Goal: Task Accomplishment & Management: Use online tool/utility

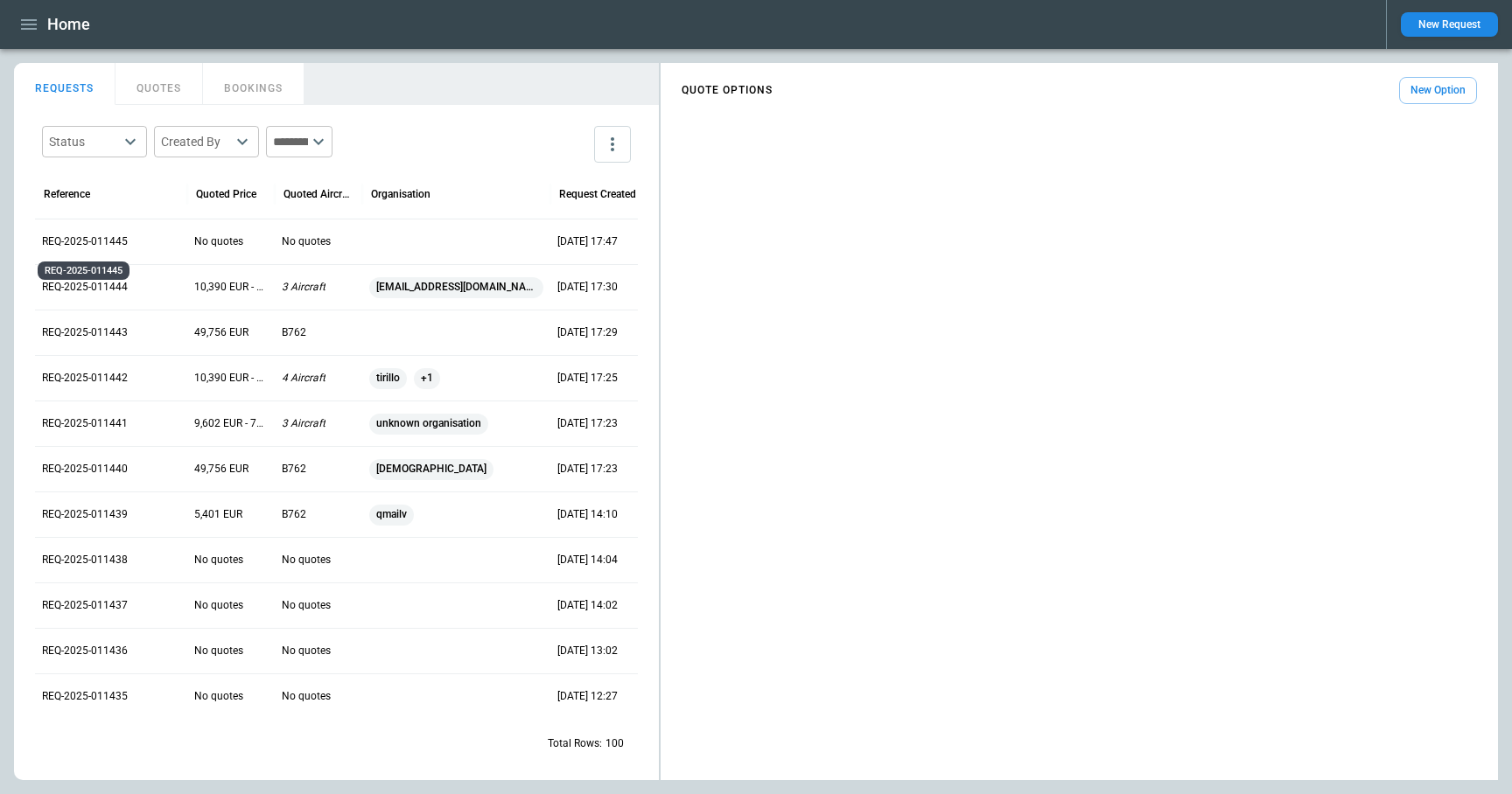
click at [98, 245] on p "REQ-2025-011445" at bounding box center [85, 241] width 85 height 15
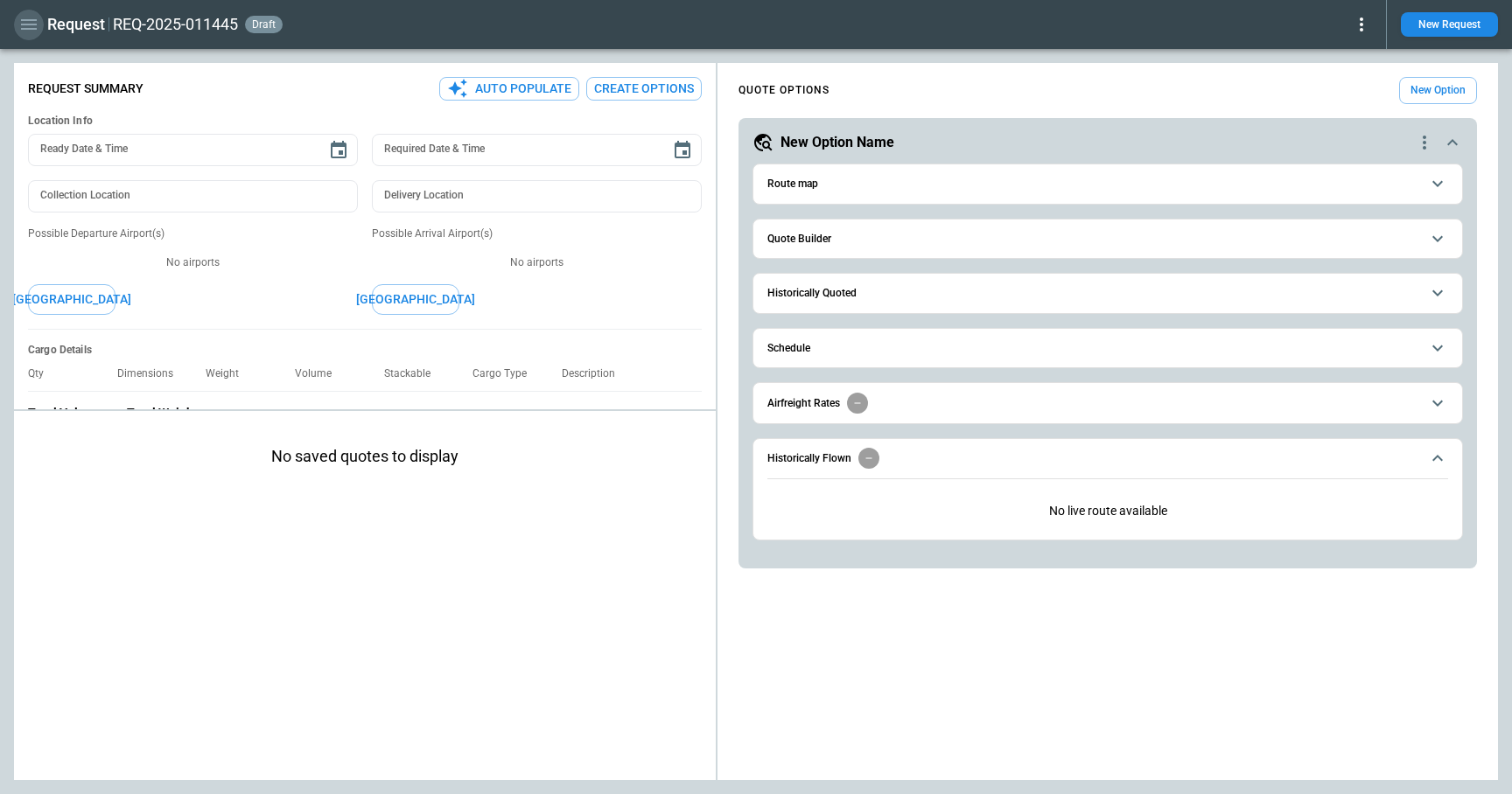
click at [17, 21] on button "button" at bounding box center [29, 25] width 30 height 31
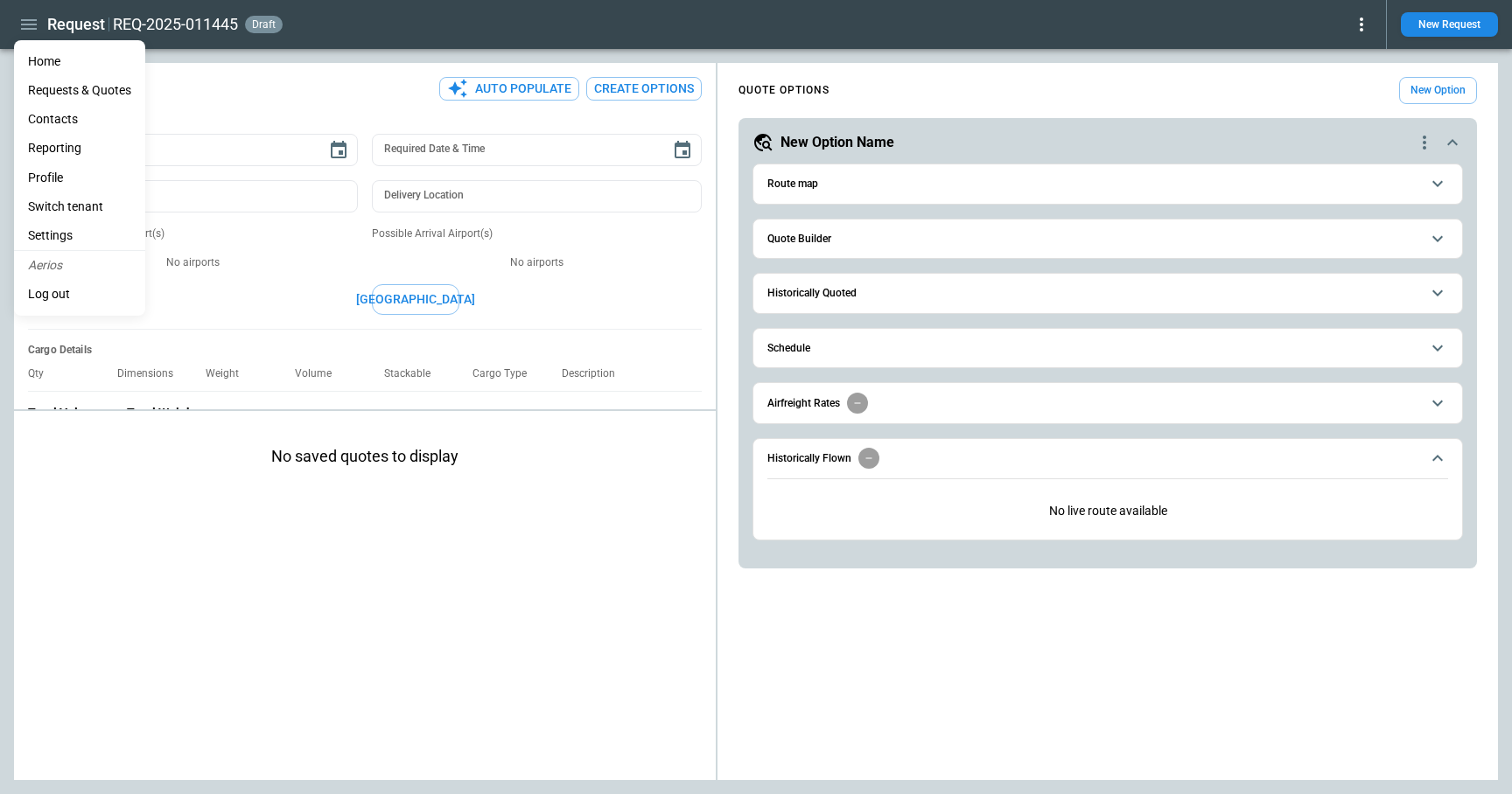
click at [49, 62] on li "Home" at bounding box center [79, 62] width 131 height 29
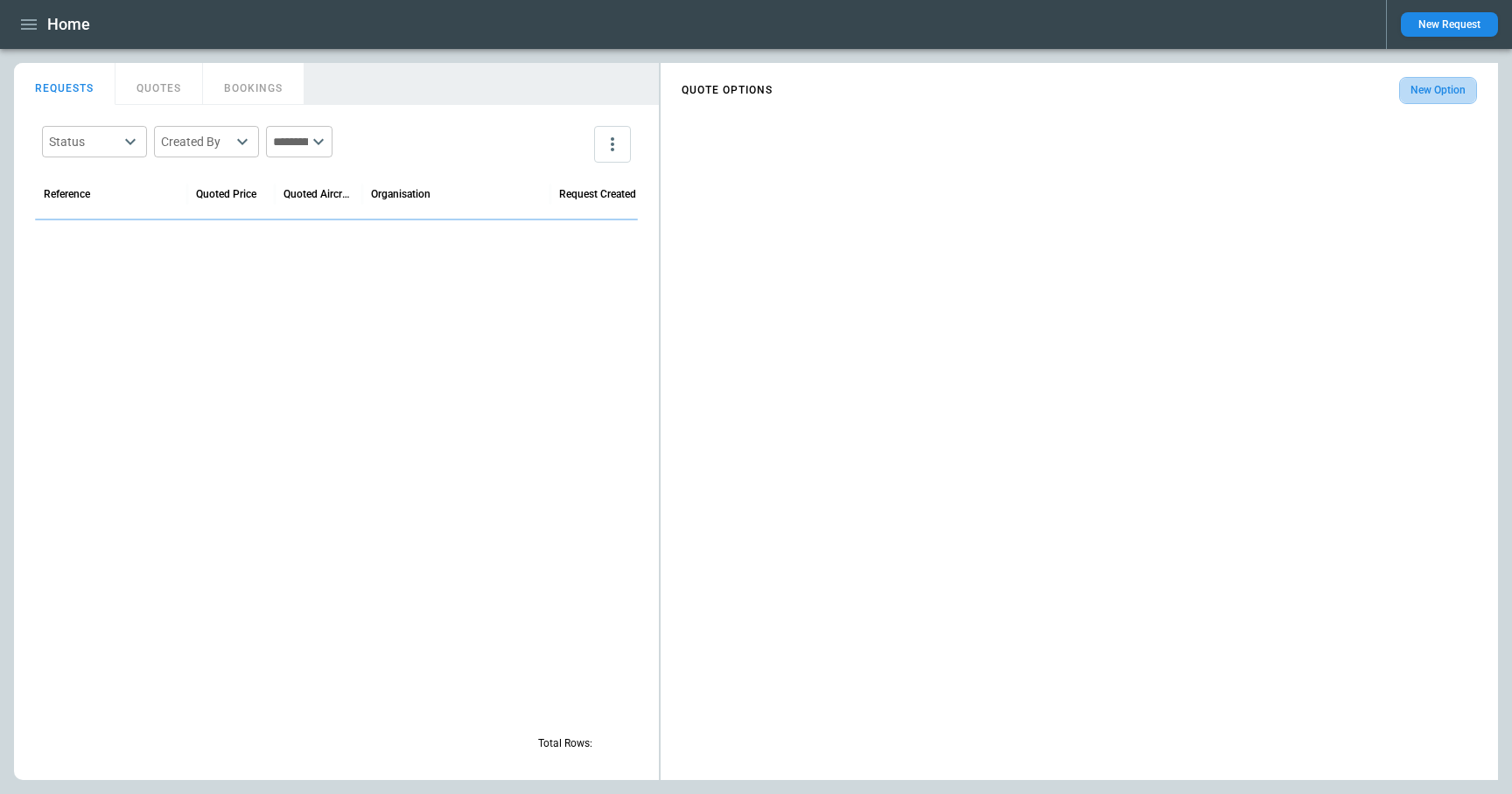
click at [1446, 89] on button "New Option" at bounding box center [1438, 90] width 77 height 27
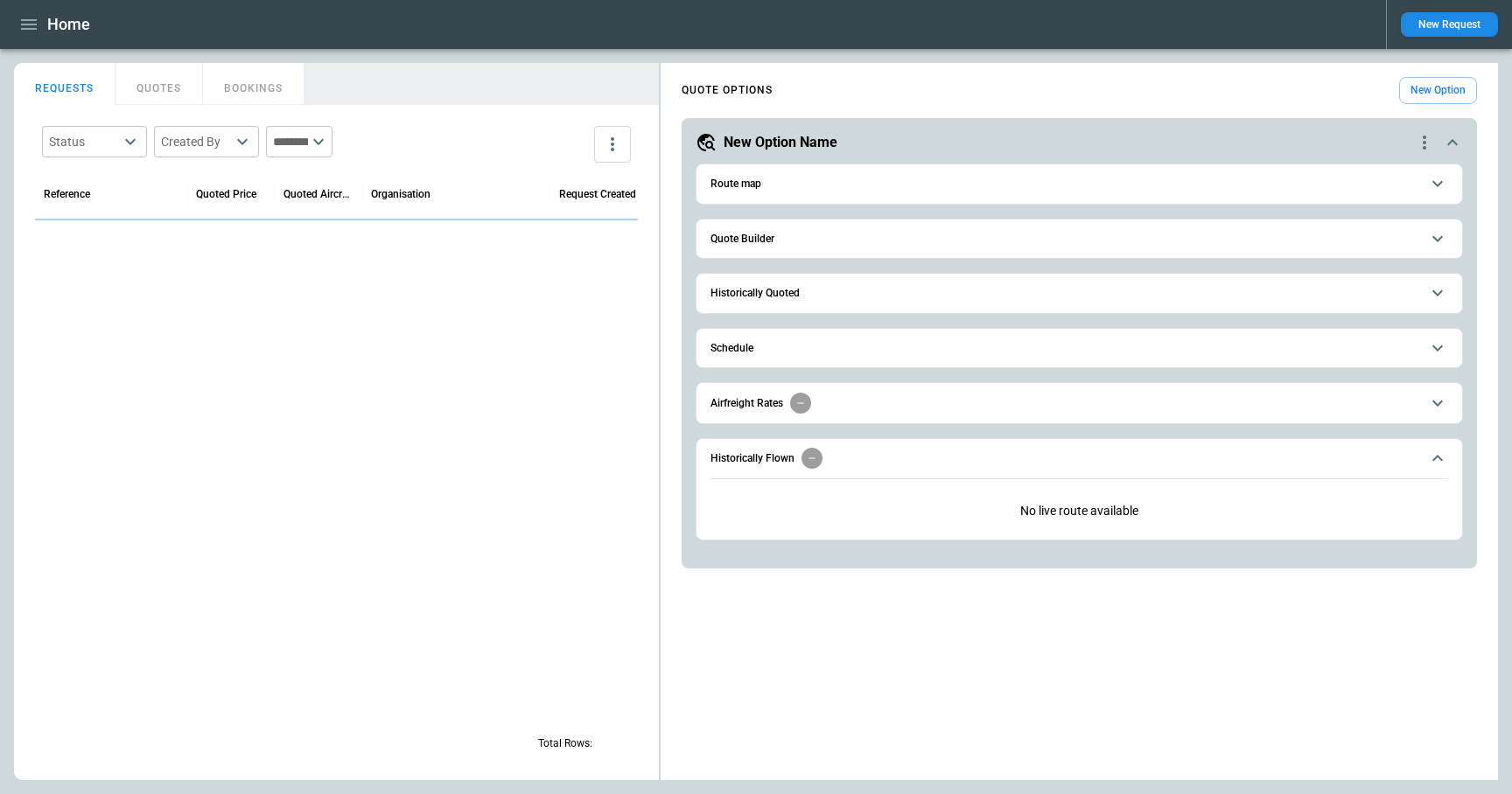
click at [780, 239] on span "Quote Builder" at bounding box center [1066, 239] width 710 height 11
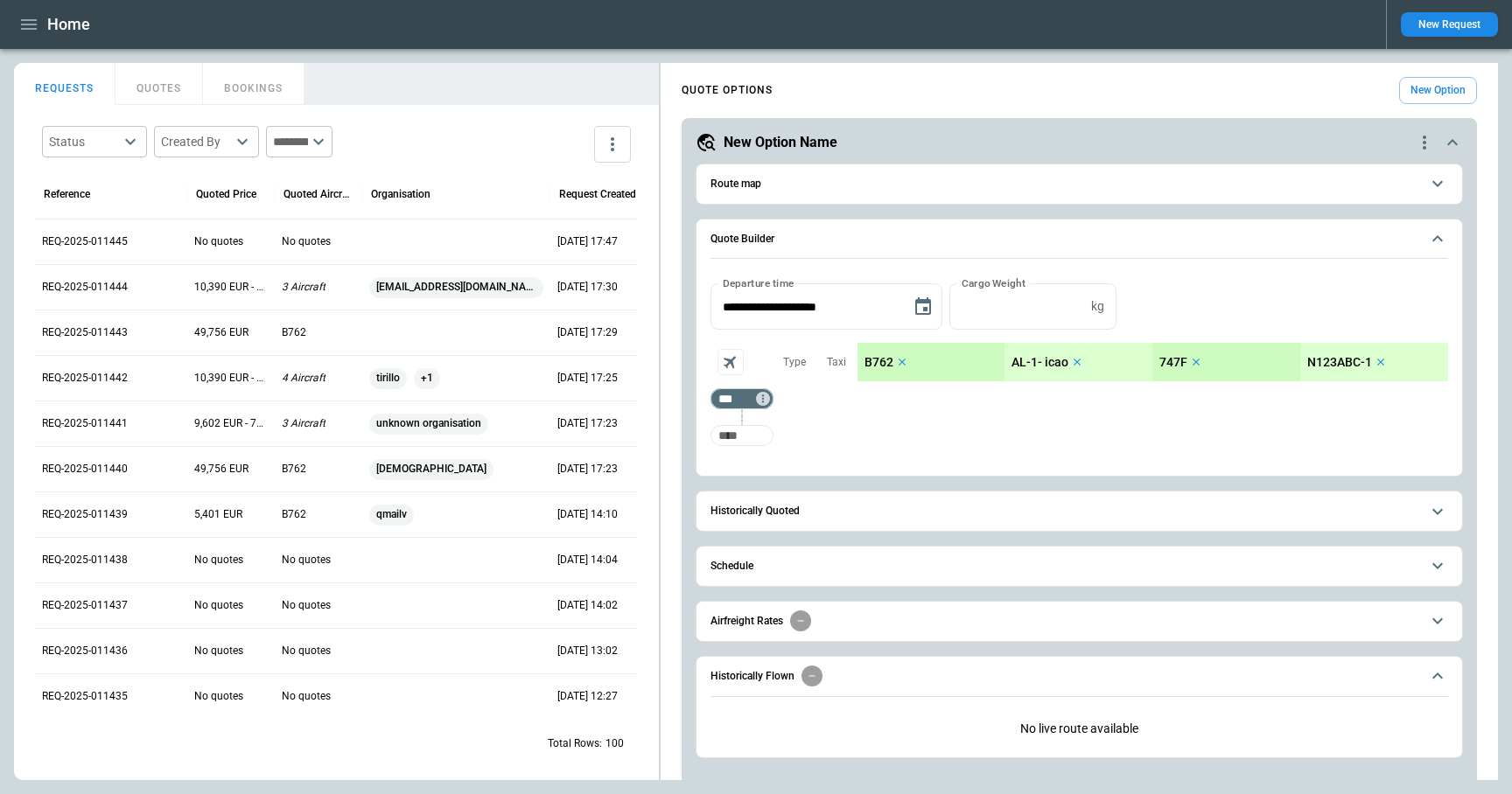
click at [752, 436] on input "Too short" at bounding box center [742, 436] width 56 height 32
type input "***"
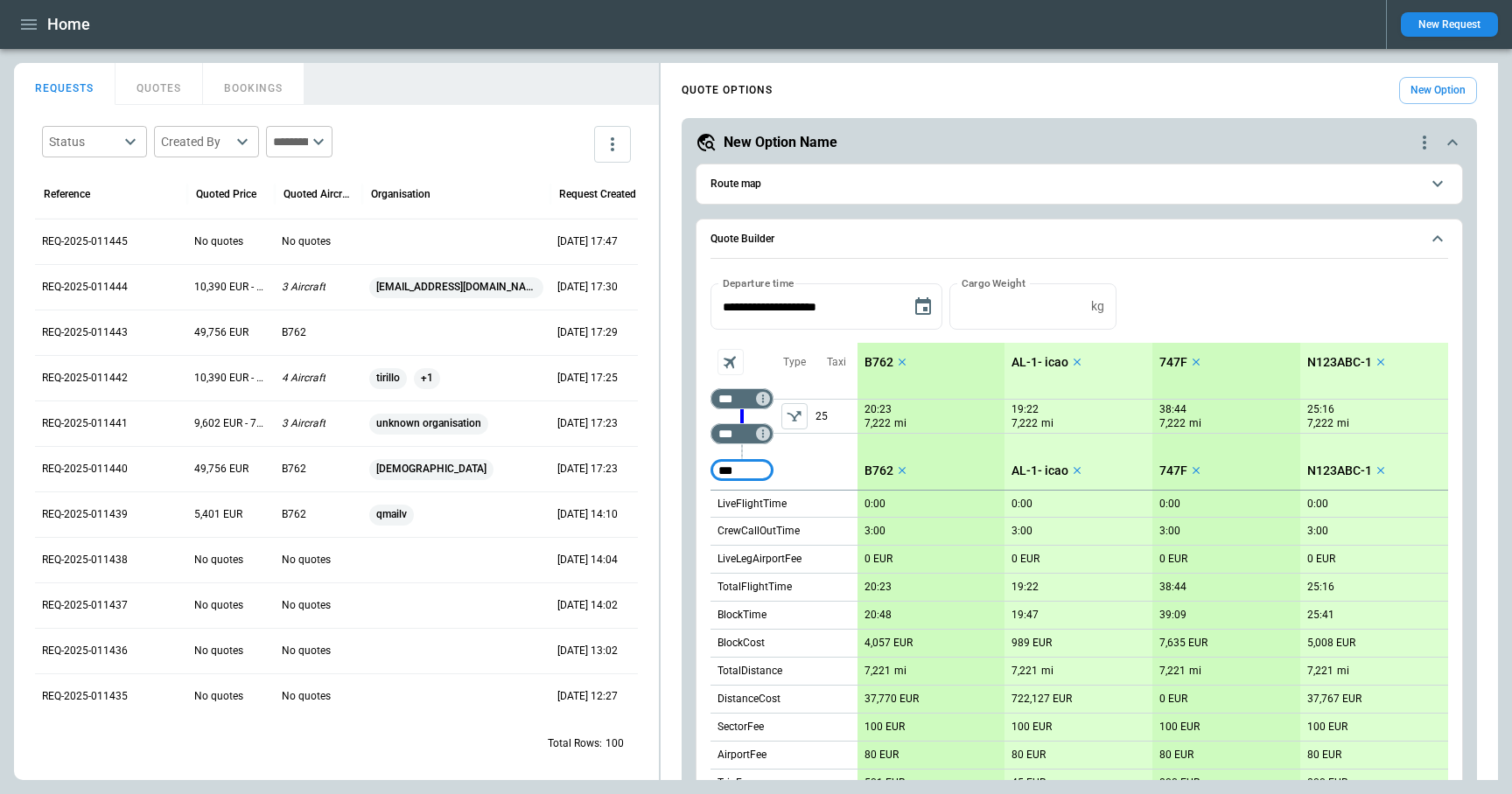
type input "***"
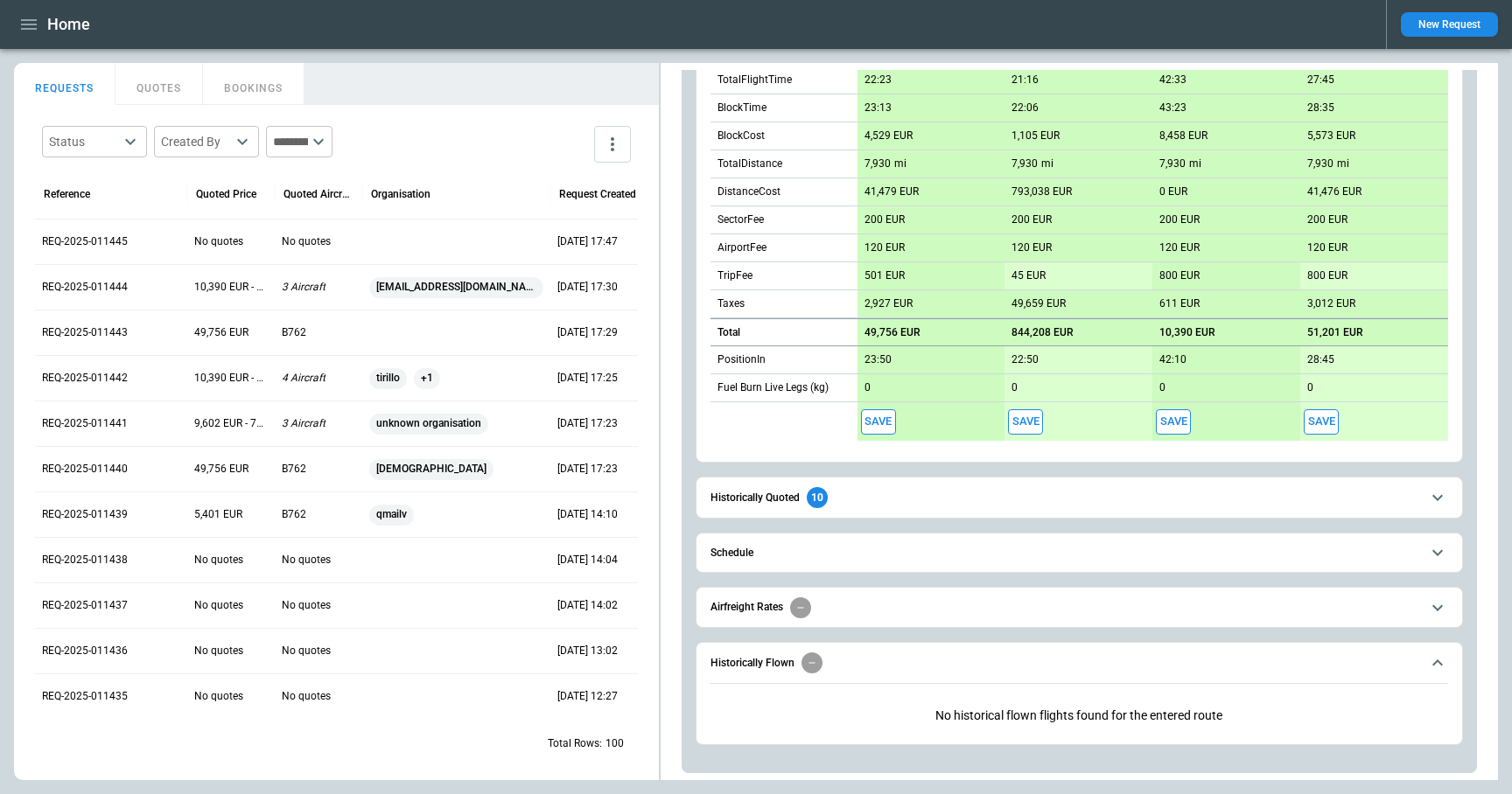
scroll to position [542, 0]
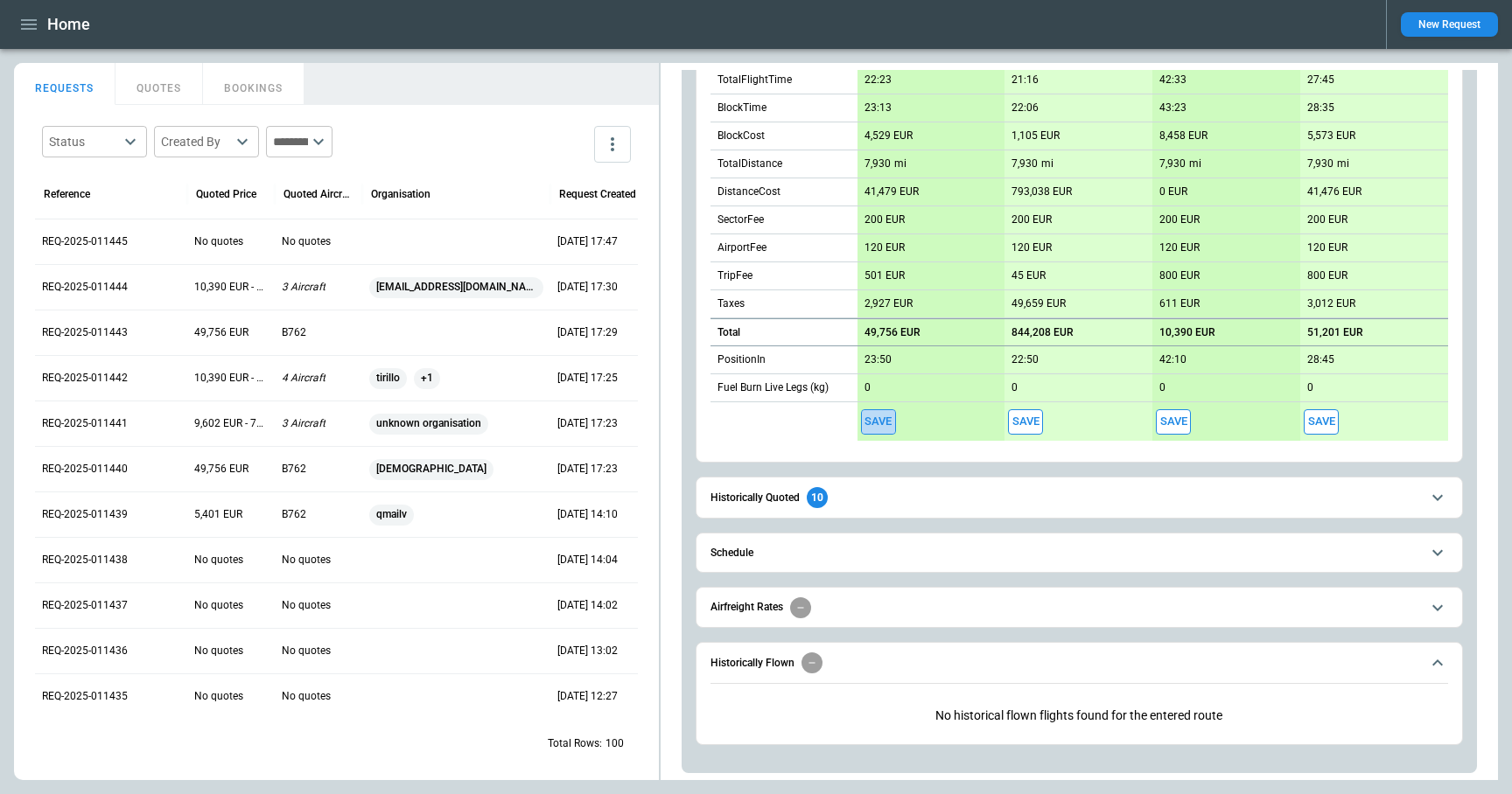
click at [879, 425] on button "Save" at bounding box center [879, 422] width 35 height 26
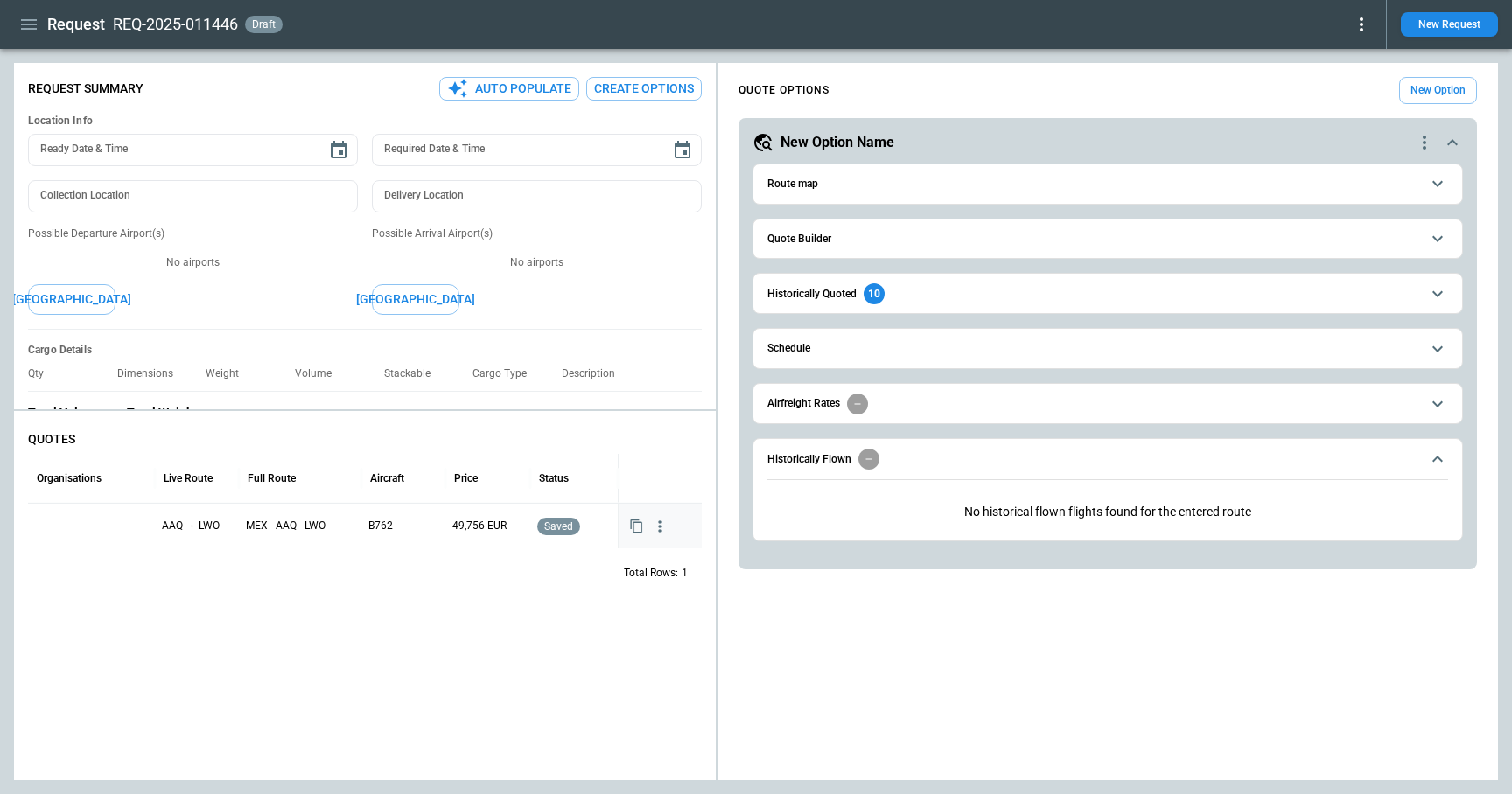
click at [632, 527] on icon "button" at bounding box center [635, 526] width 11 height 14
click at [658, 527] on icon "button" at bounding box center [660, 526] width 18 height 18
click at [640, 584] on li "View Quote Details" at bounding box center [604, 585] width 140 height 26
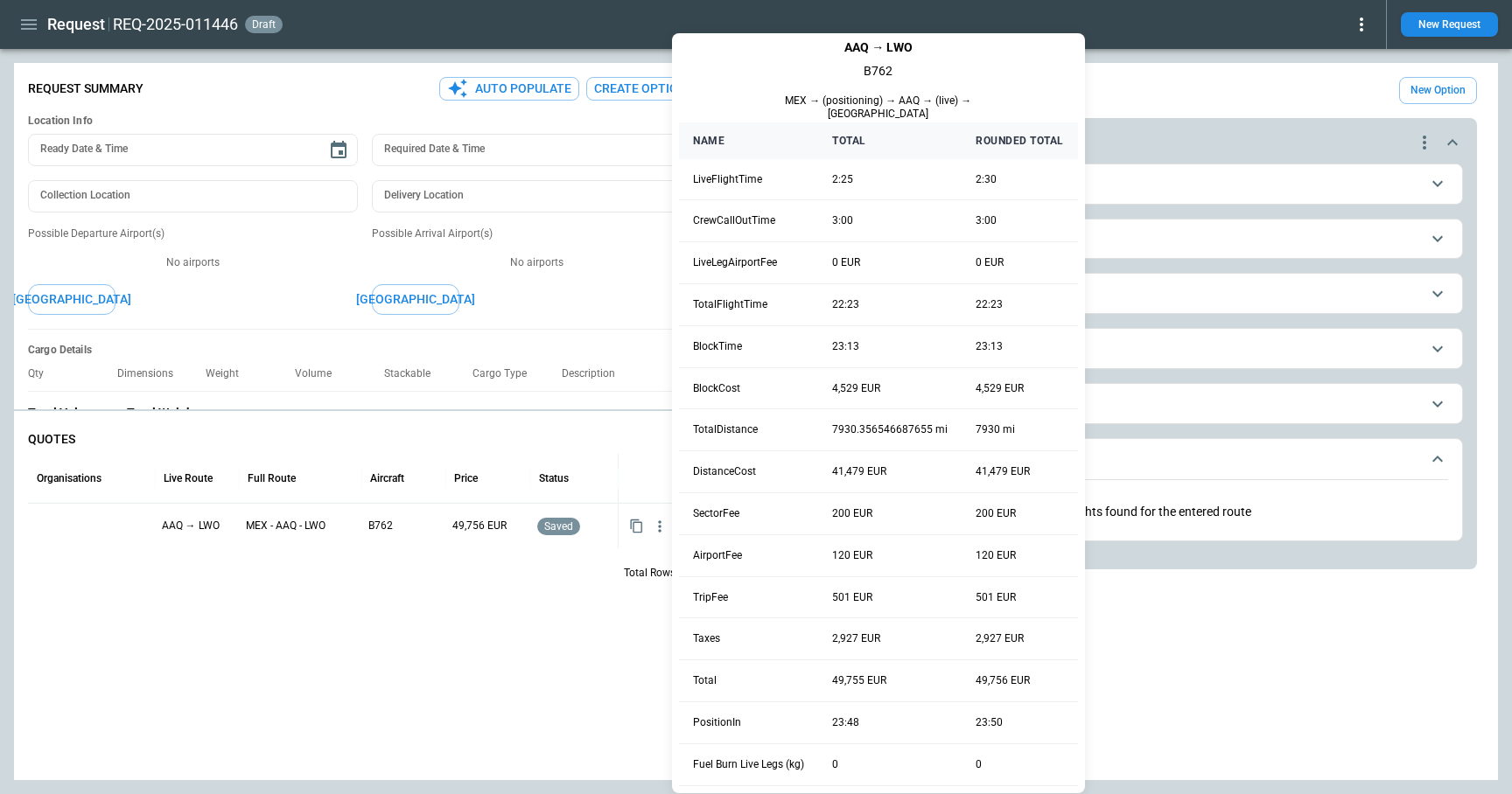
click at [602, 619] on div at bounding box center [756, 397] width 1512 height 794
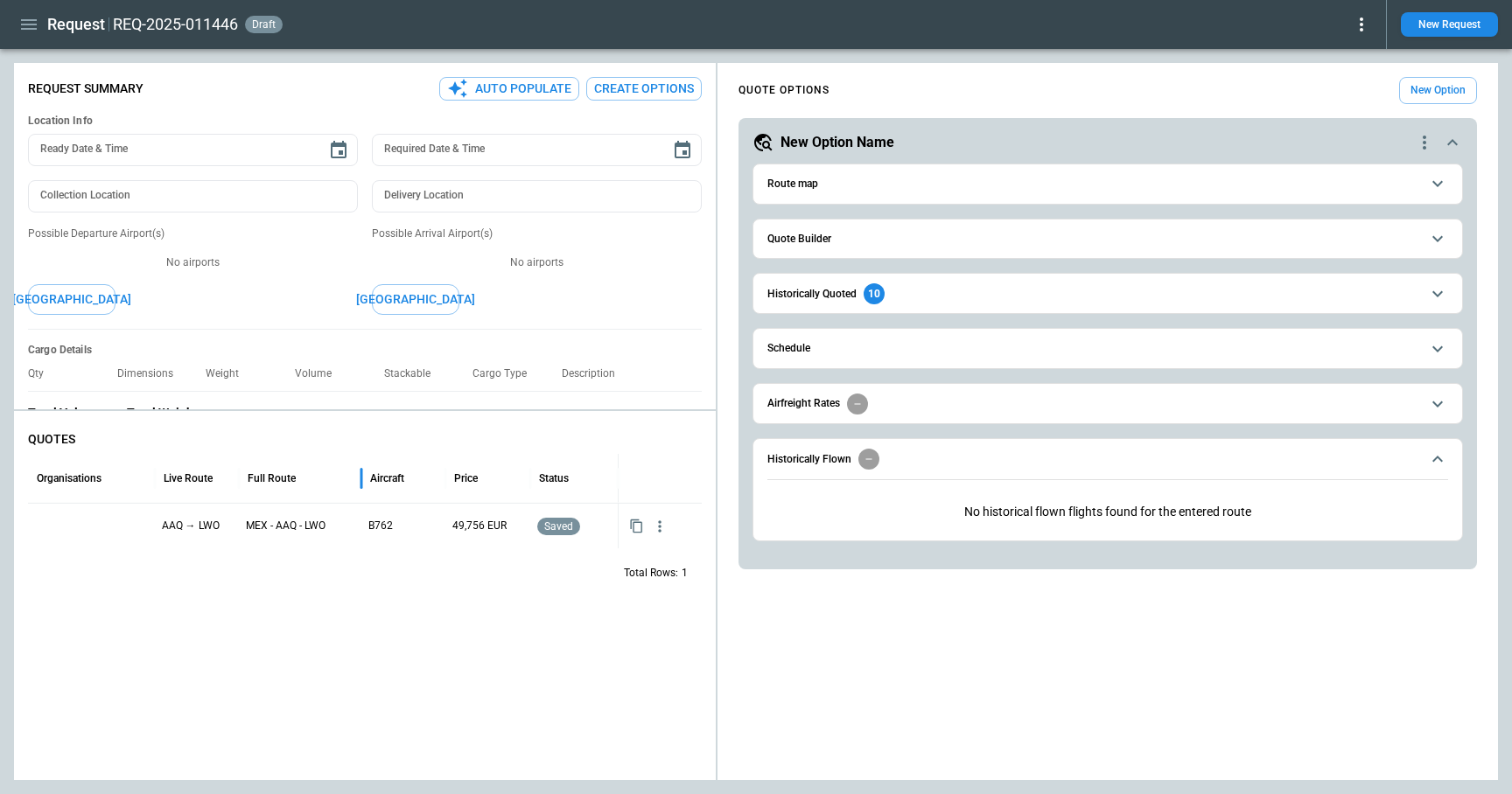
drag, startPoint x: 359, startPoint y: 484, endPoint x: 262, endPoint y: 483, distance: 97.0
click at [262, 483] on div "Full Route" at bounding box center [299, 479] width 122 height 49
drag, startPoint x: 446, startPoint y: 475, endPoint x: 343, endPoint y: 469, distance: 103.2
click at [343, 469] on div "Organisations Live Route Full Route Aircraft Price Status" at bounding box center [365, 479] width 674 height 49
click at [871, 243] on span "Quote Builder" at bounding box center [1093, 239] width 653 height 11
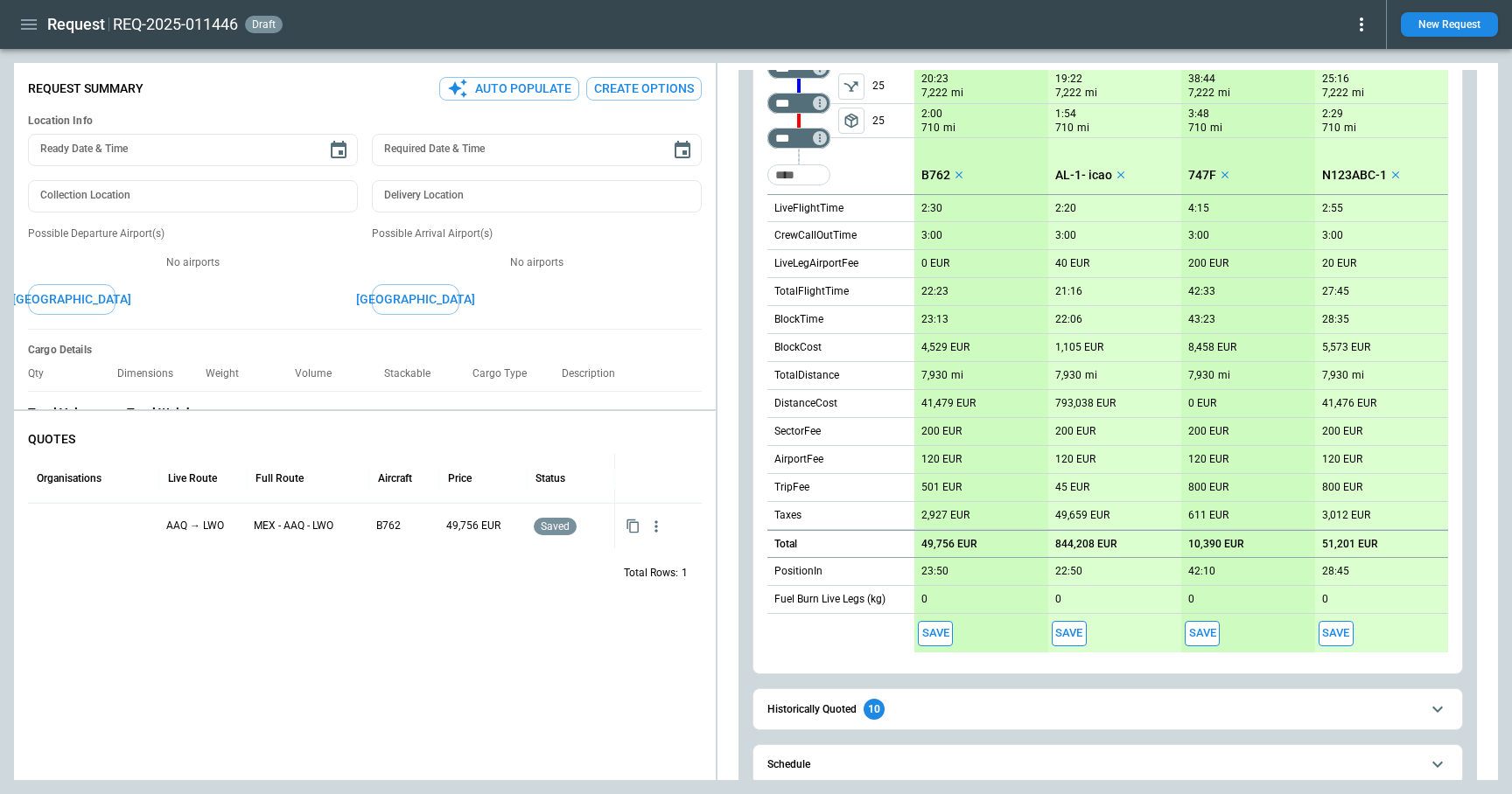
scroll to position [350, 0]
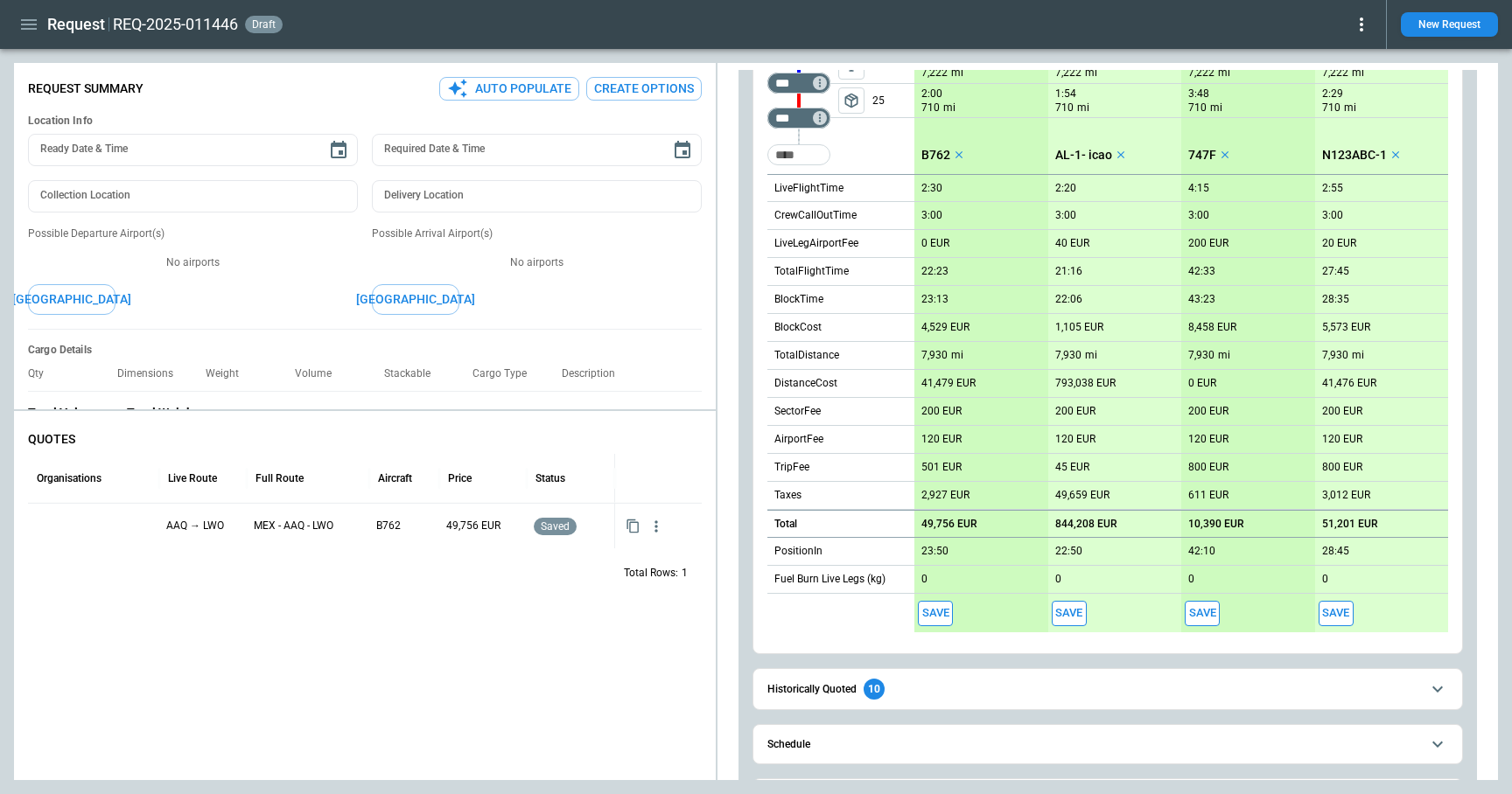
click at [937, 522] on p "49,756 EUR" at bounding box center [949, 524] width 56 height 13
click at [941, 529] on input "*****" at bounding box center [973, 524] width 105 height 15
type input "*********"
click at [942, 609] on button "Save" at bounding box center [935, 614] width 35 height 26
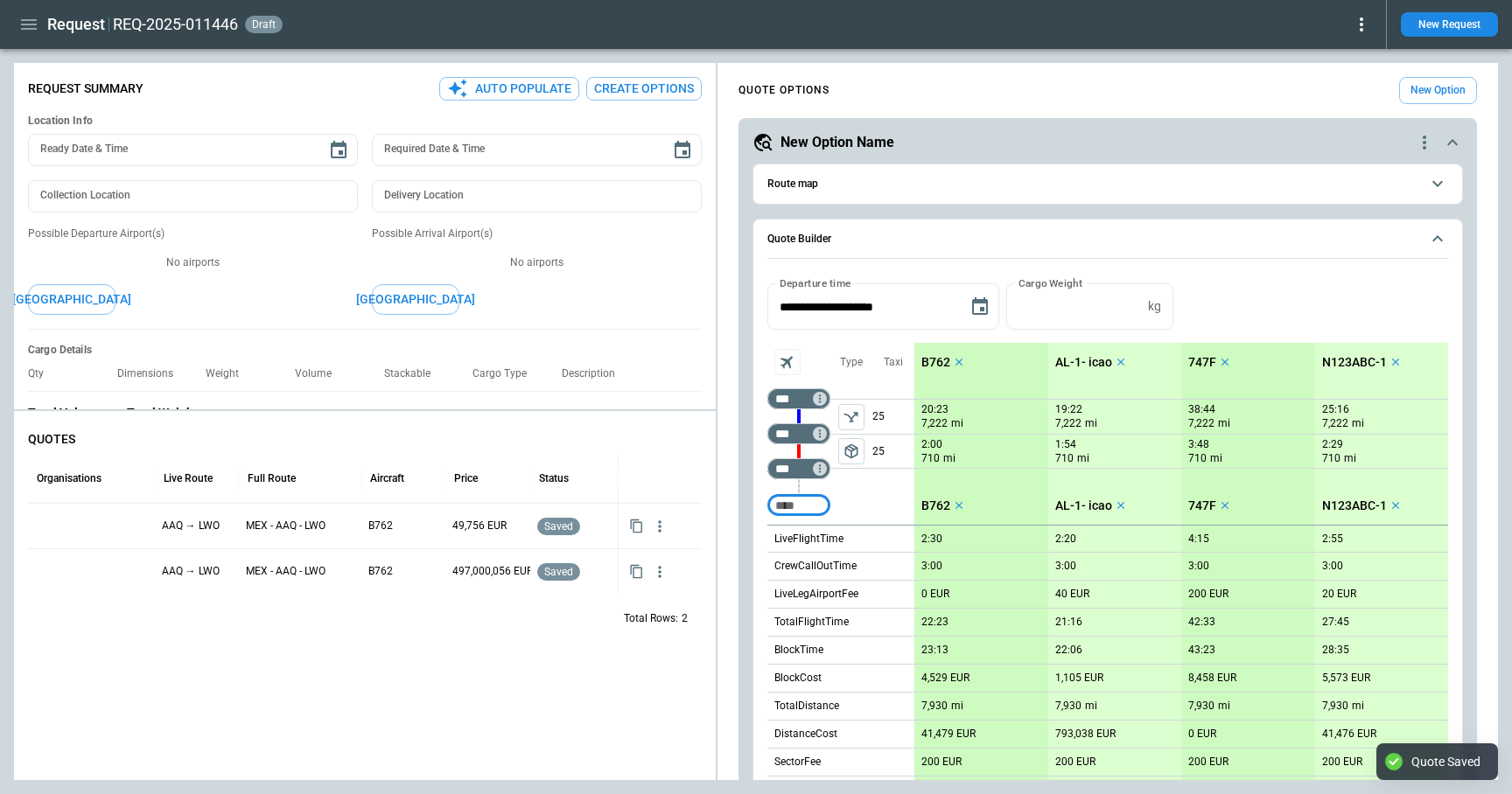
type textarea "*"
drag, startPoint x: 527, startPoint y: 475, endPoint x: 468, endPoint y: 475, distance: 59.0
click at [468, 475] on div "Price" at bounding box center [480, 479] width 70 height 49
drag, startPoint x: 369, startPoint y: 474, endPoint x: 280, endPoint y: 474, distance: 89.0
click at [281, 474] on div "Full Route" at bounding box center [307, 479] width 122 height 49
